Goal: Task Accomplishment & Management: Use online tool/utility

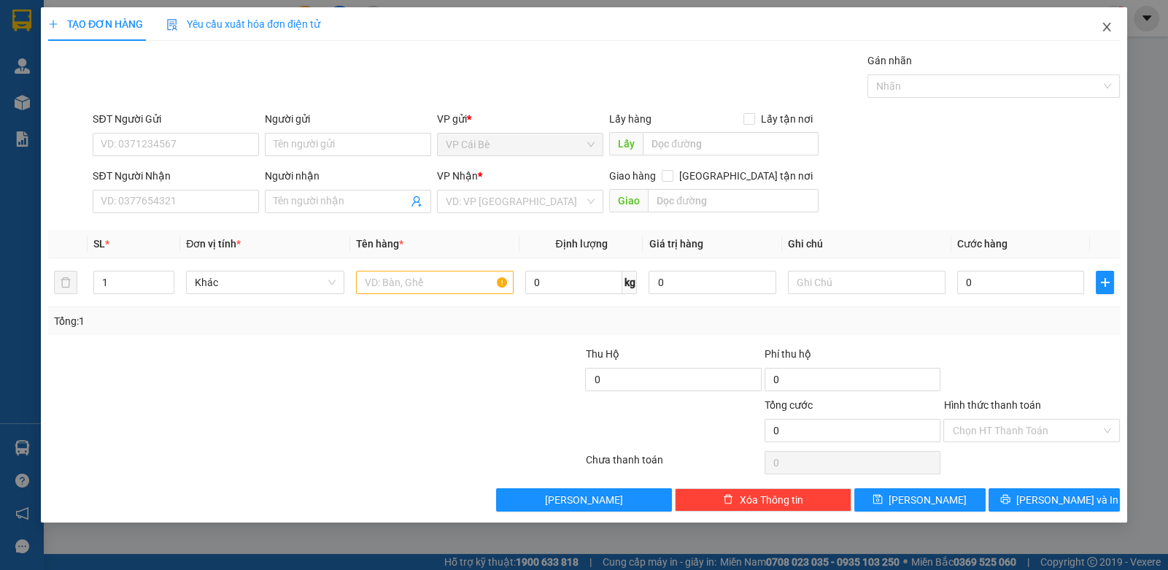
click at [1103, 31] on icon "close" at bounding box center [1107, 27] width 12 height 12
click at [1105, 25] on icon "close" at bounding box center [1107, 27] width 12 height 12
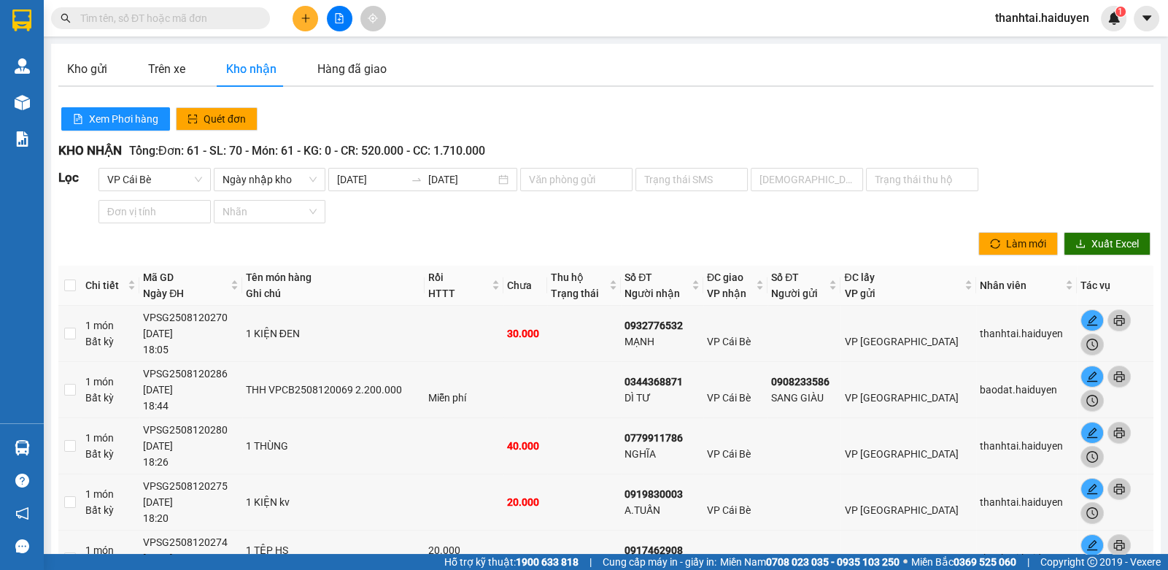
click at [208, 19] on input "text" at bounding box center [166, 18] width 172 height 16
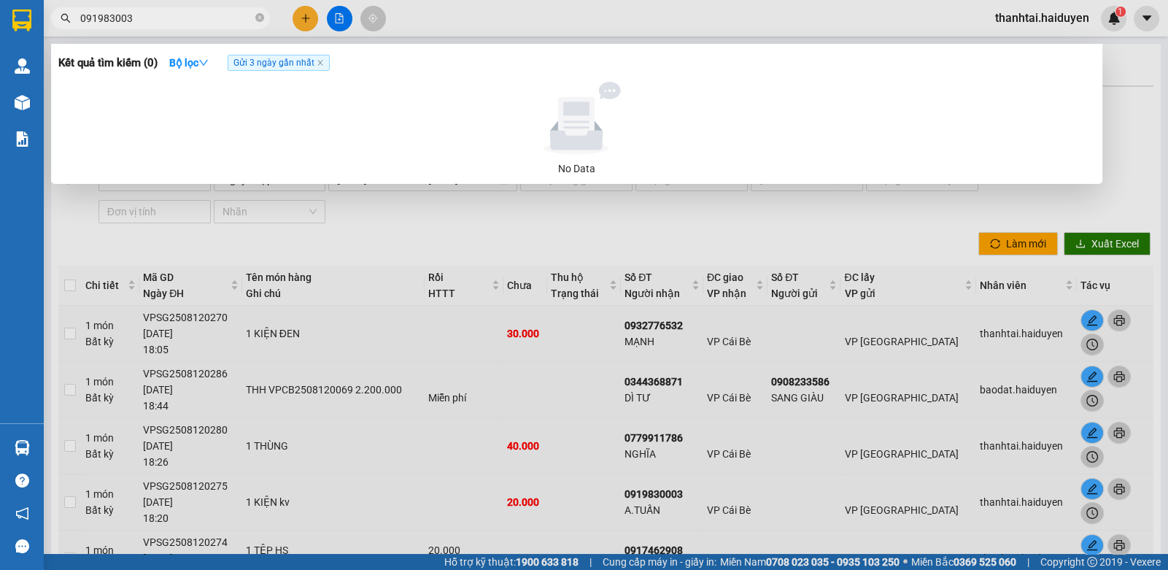
click at [112, 18] on input "091983003" at bounding box center [166, 18] width 172 height 16
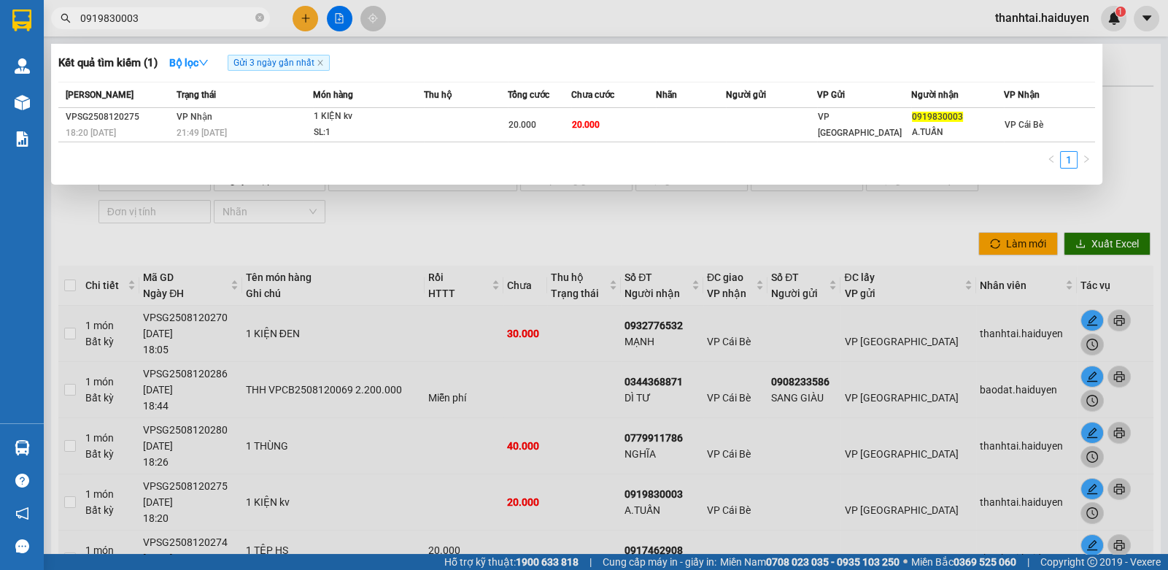
type input "0919830003"
